Goal: Navigation & Orientation: Find specific page/section

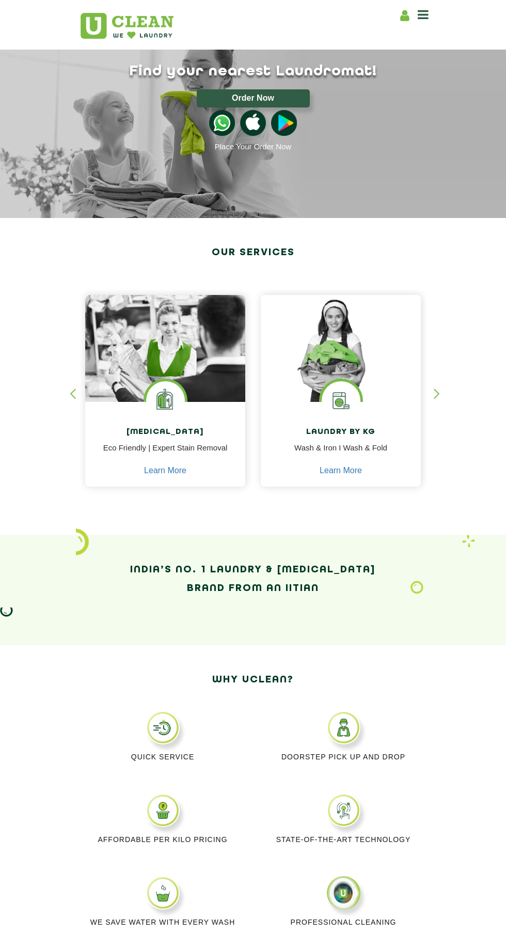
click at [420, 14] on icon at bounding box center [423, 14] width 11 height 12
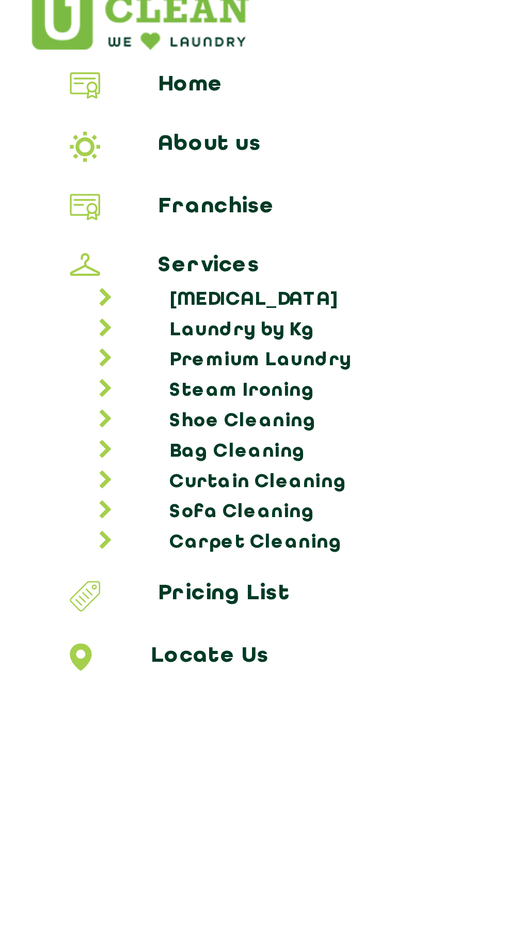
click at [73, 85] on link "Franchise" at bounding box center [253, 90] width 499 height 12
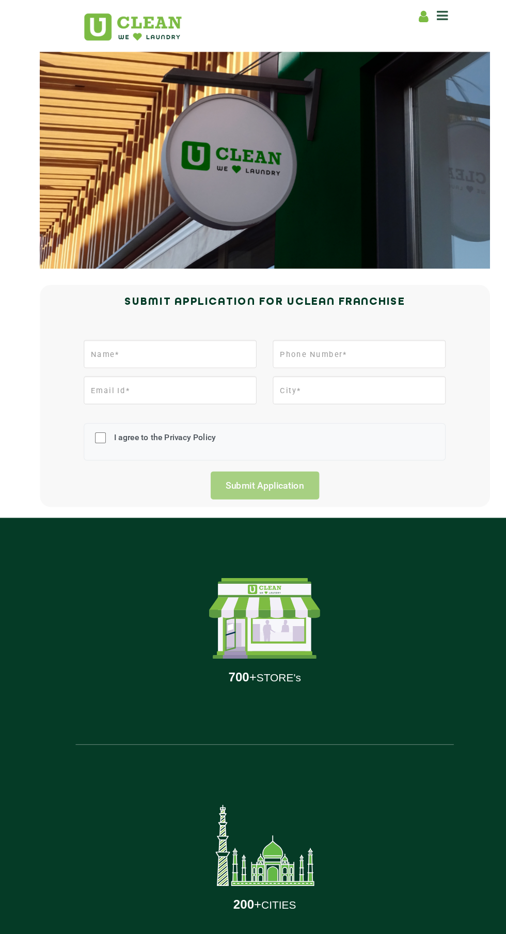
click at [450, 18] on header "Home About us Franchise Services [MEDICAL_DATA] Laundry by Kg Premium Laundry S…" at bounding box center [253, 25] width 506 height 50
click at [420, 20] on icon at bounding box center [423, 14] width 11 height 12
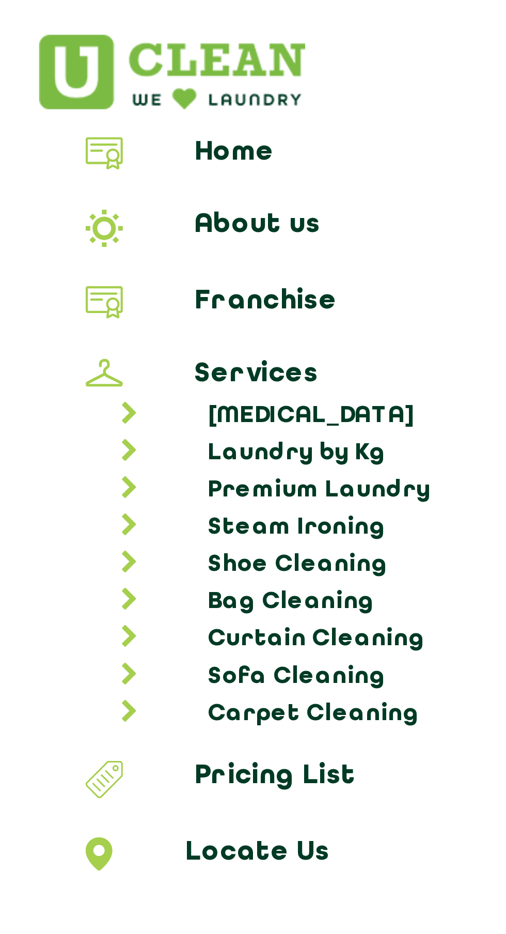
click at [77, 237] on link "Locate Us" at bounding box center [253, 243] width 499 height 12
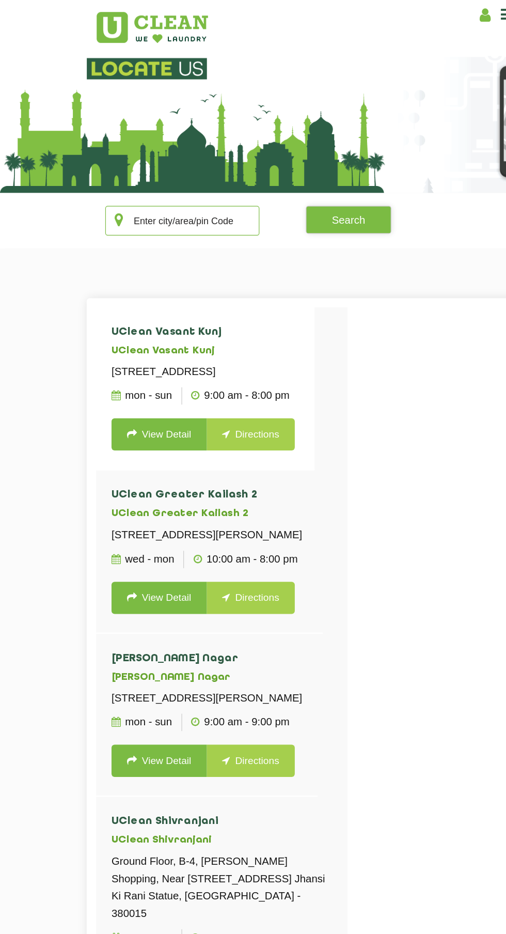
click at [198, 190] on input "text" at bounding box center [152, 187] width 129 height 25
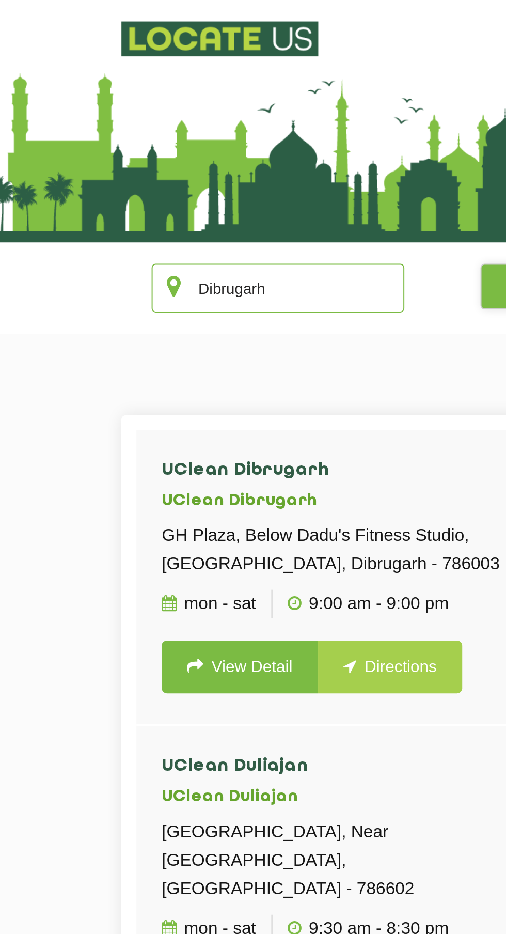
click at [174, 189] on input "Dibrugarh" at bounding box center [152, 187] width 129 height 25
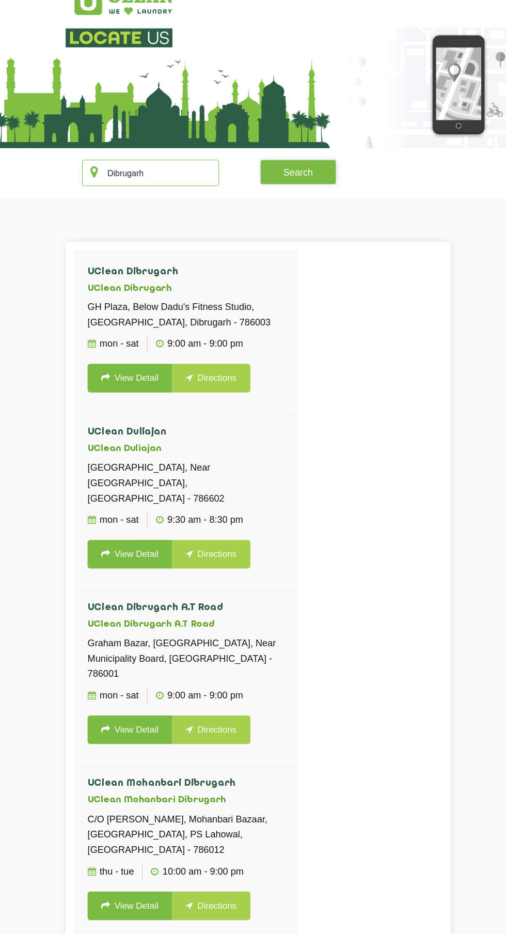
scroll to position [4, 0]
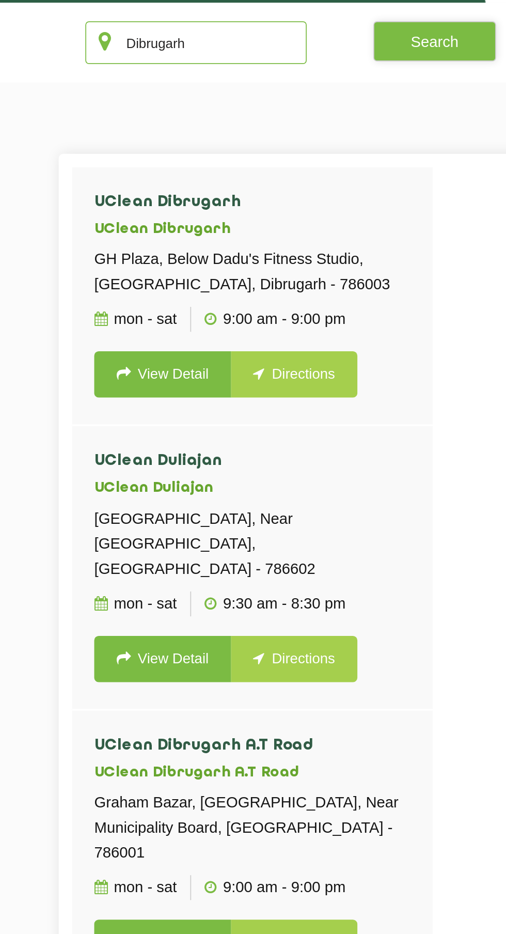
type input "Dibrugarh"
click at [288, 228] on section "[GEOGRAPHIC_DATA], Below [GEOGRAPHIC_DATA], [GEOGRAPHIC_DATA], [GEOGRAPHIC_DATA…" at bounding box center [253, 714] width 506 height 1017
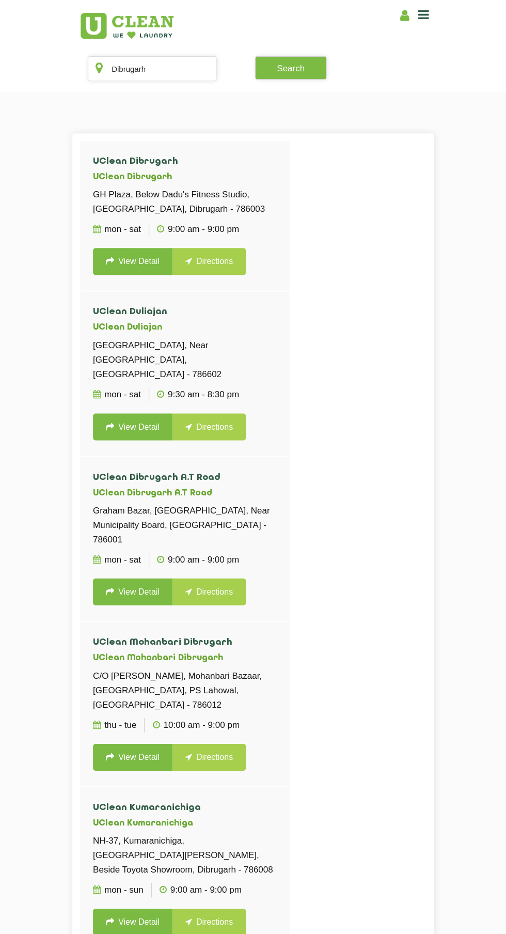
scroll to position [0, 0]
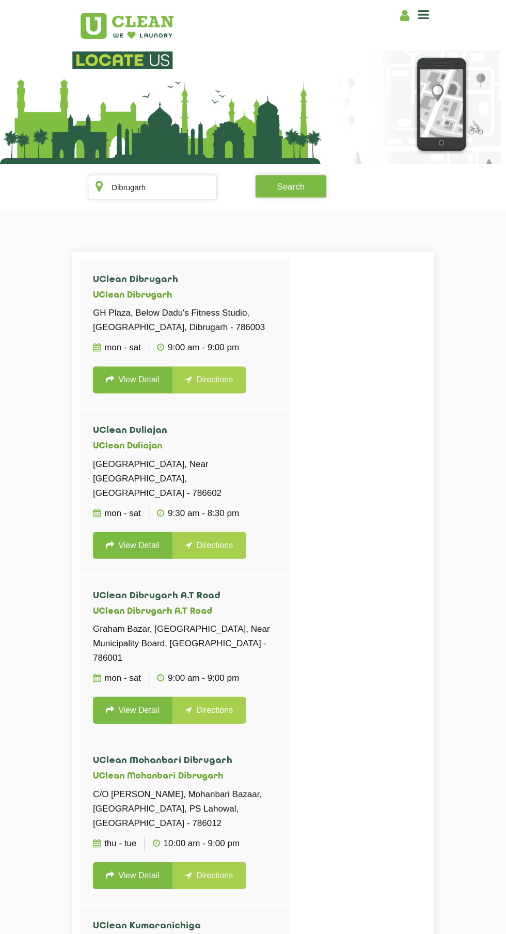
click at [424, 15] on icon at bounding box center [423, 14] width 11 height 12
